Goal: Browse casually

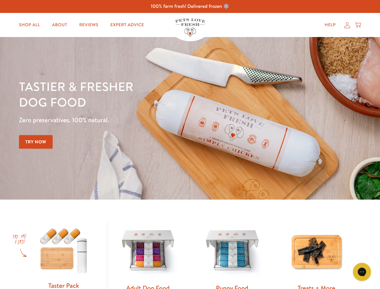
click at [190, 144] on div "Tastier & fresher dog food Zero preservatives. 100% natural. Try Now" at bounding box center [133, 117] width 228 height 79
click at [362, 272] on icon "Gorgias live chat" at bounding box center [362, 272] width 6 height 6
